Goal: Check status: Verify the current state of an ongoing process or item

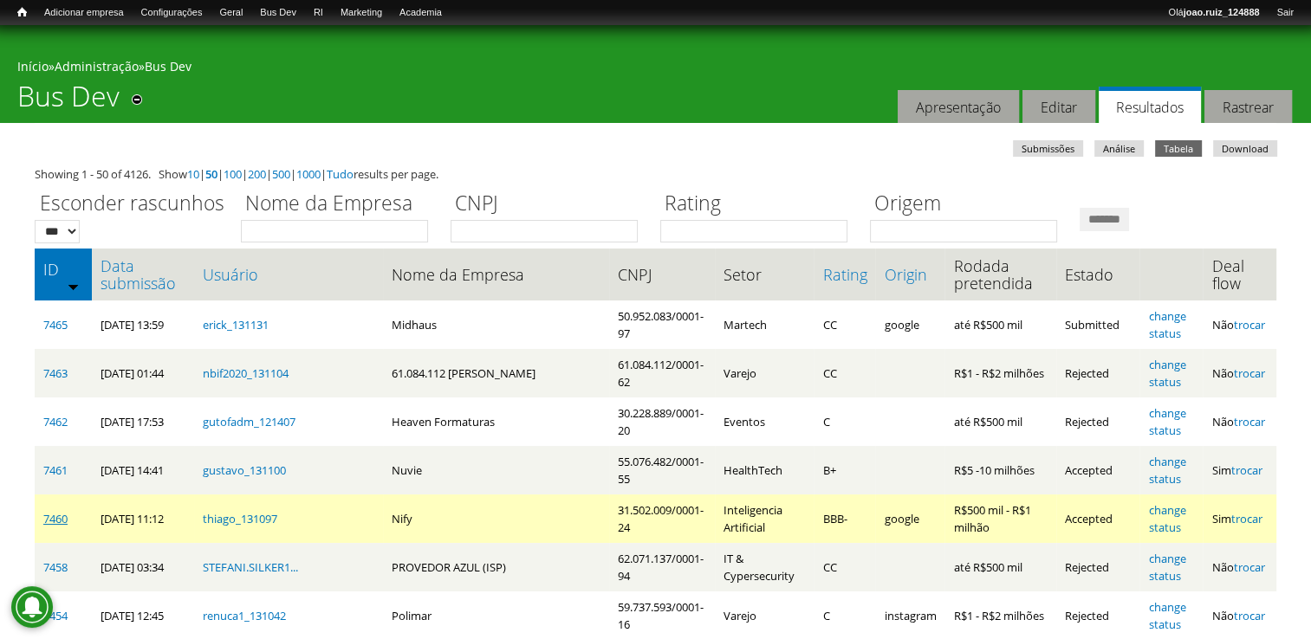
click at [60, 518] on link "7460" at bounding box center [55, 519] width 24 height 16
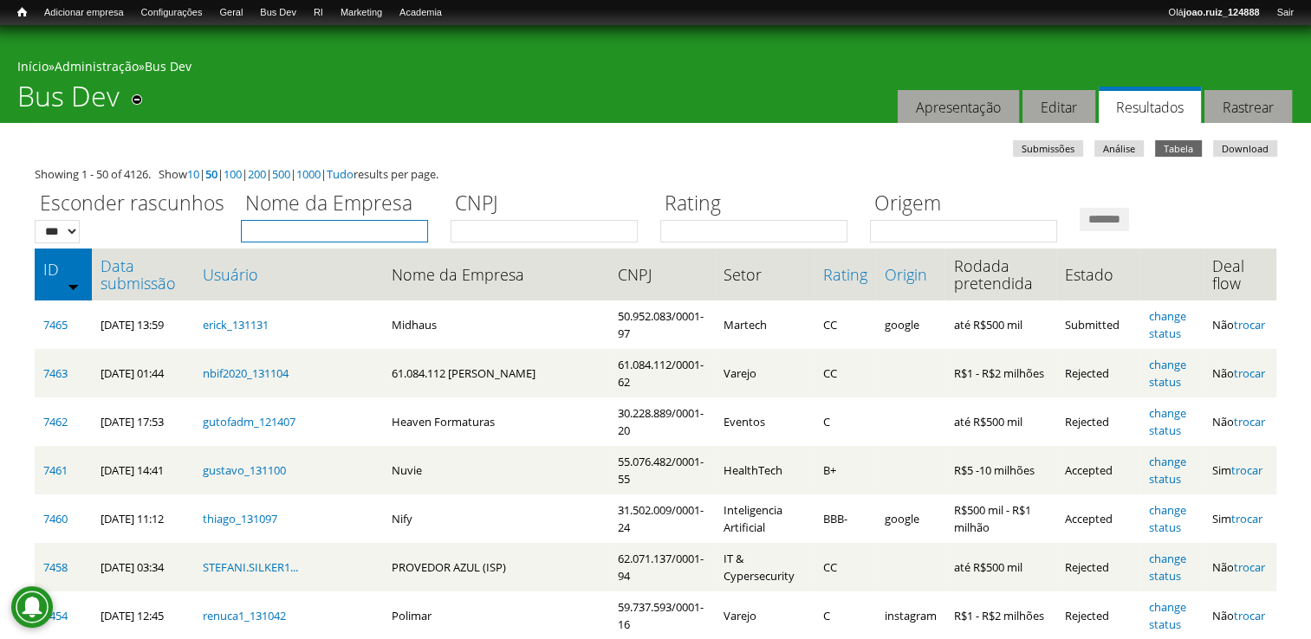
click at [288, 234] on input "Nome da Empresa" at bounding box center [334, 231] width 187 height 23
type input "*"
click at [115, 272] on link "Data submissão" at bounding box center [143, 274] width 85 height 35
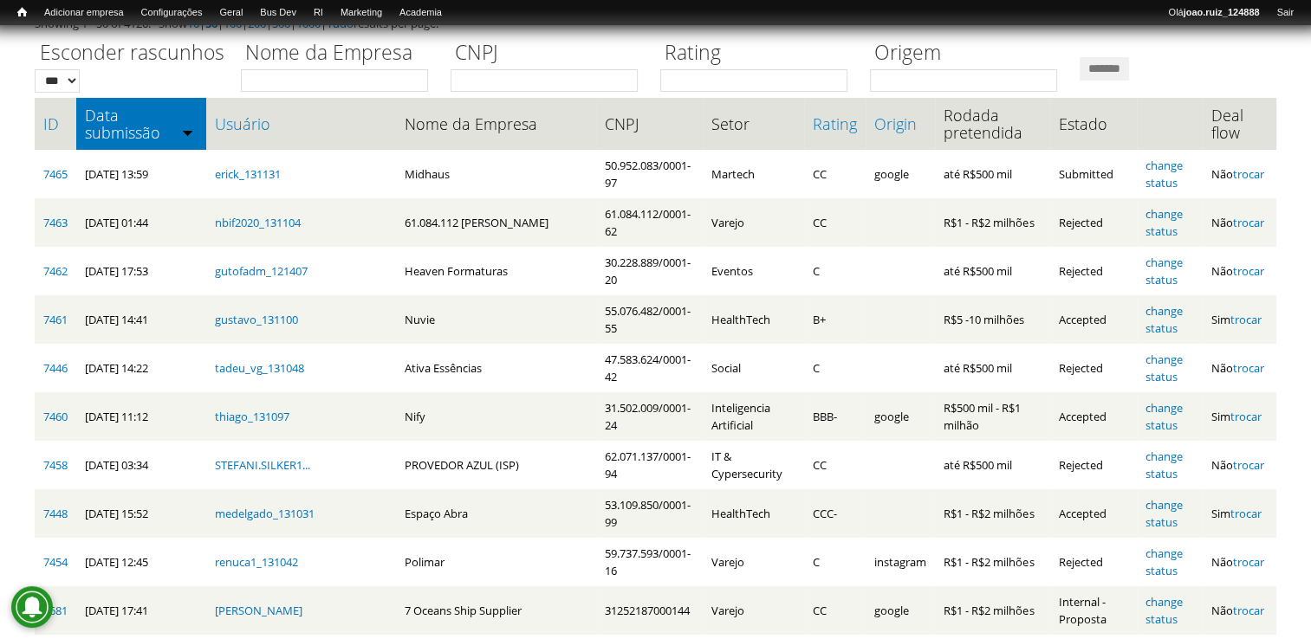
scroll to position [166, 0]
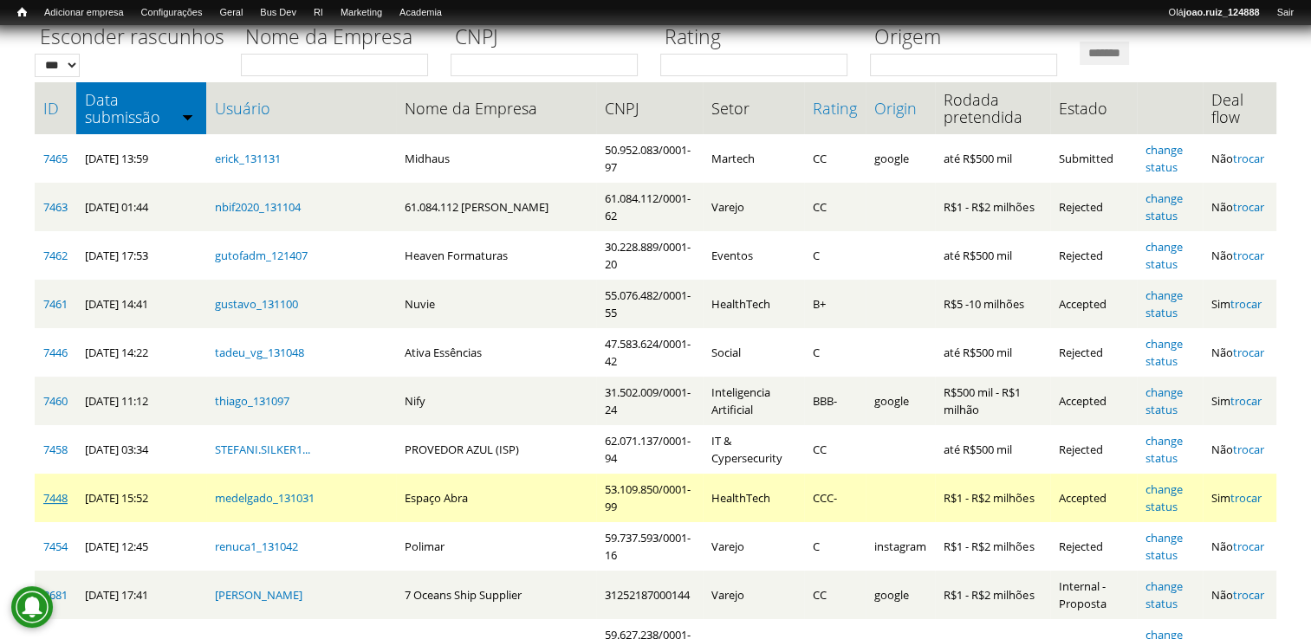
click at [45, 495] on link "7448" at bounding box center [55, 498] width 24 height 16
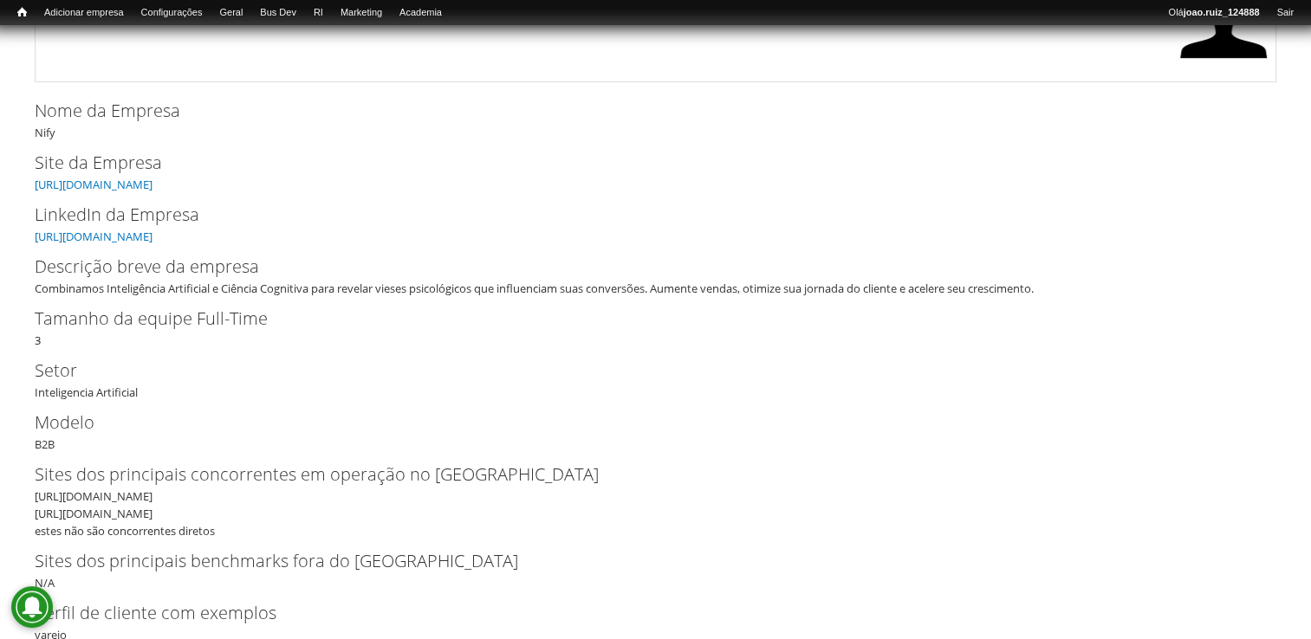
scroll to position [381, 0]
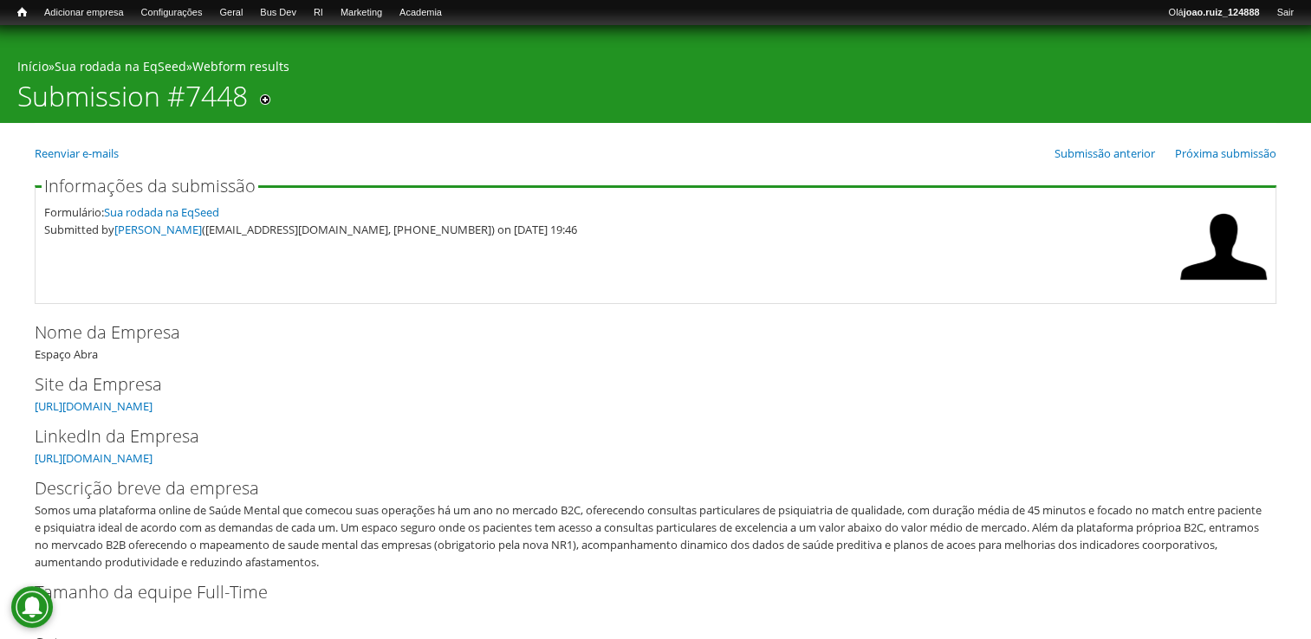
click at [400, 522] on div "Somos uma plataforma online de Saúde Mental que comecou suas operações há um an…" at bounding box center [650, 536] width 1230 height 69
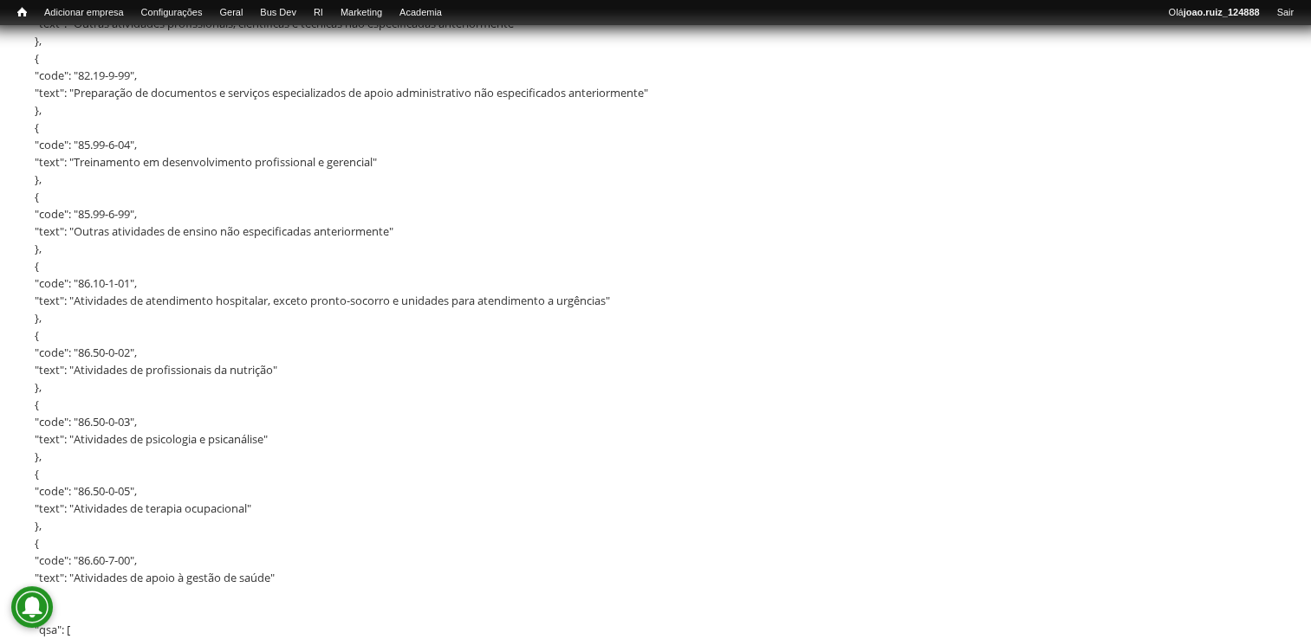
scroll to position [2010, 0]
